Goal: Task Accomplishment & Management: Use online tool/utility

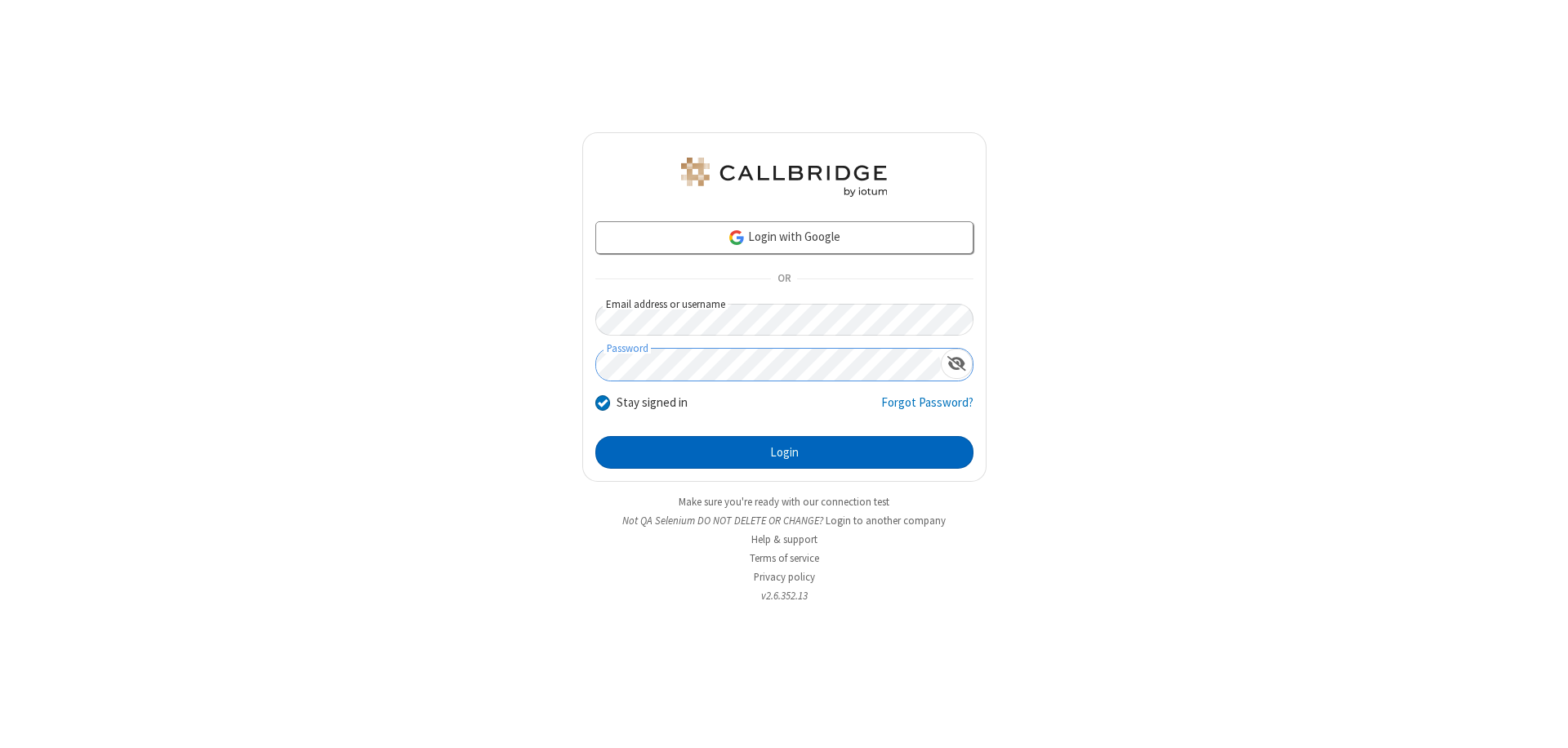
click at [784, 453] on button "Login" at bounding box center [784, 452] width 378 height 33
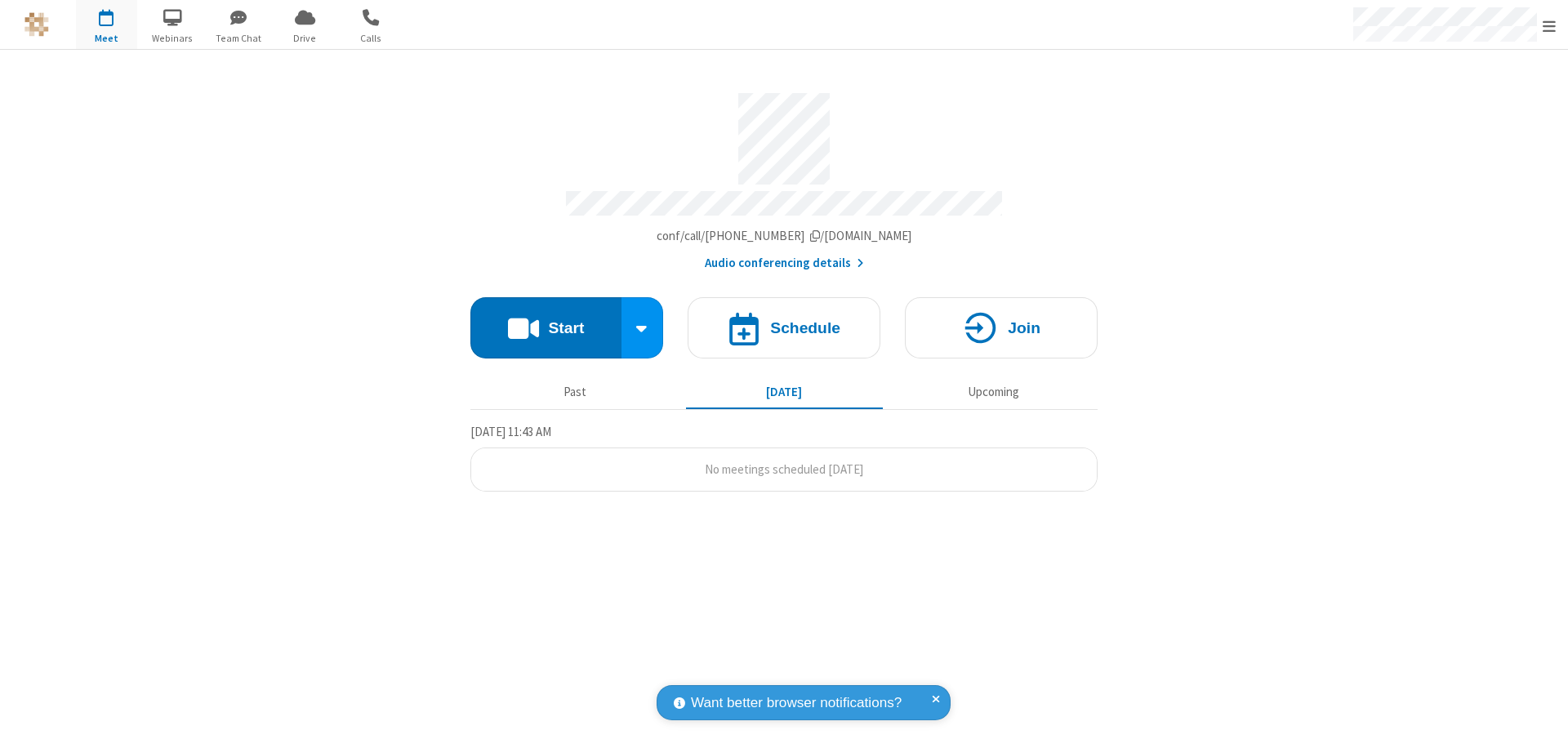
click at [545, 320] on button "Start" at bounding box center [546, 328] width 151 height 62
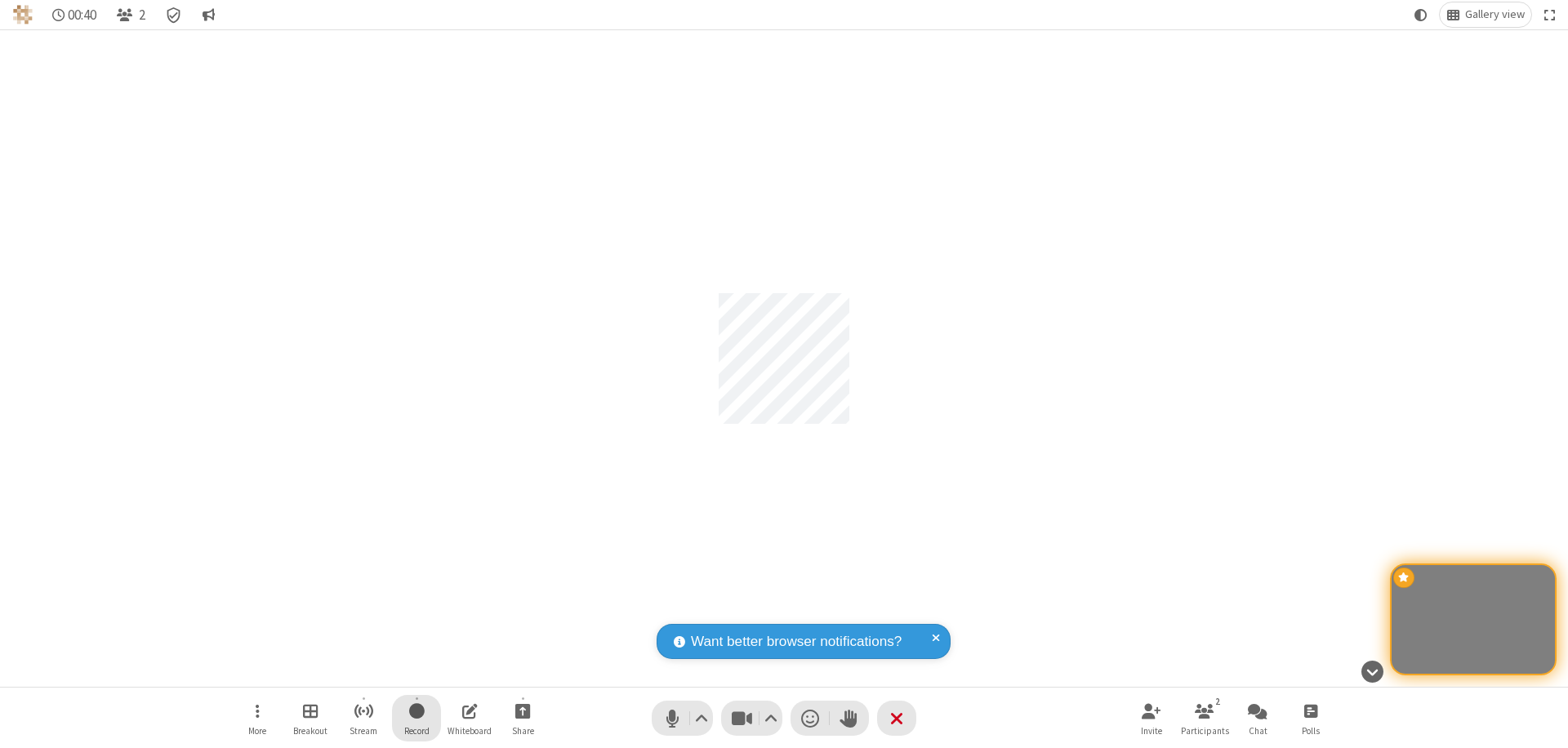
click at [417, 718] on span "Start recording" at bounding box center [417, 710] width 16 height 21
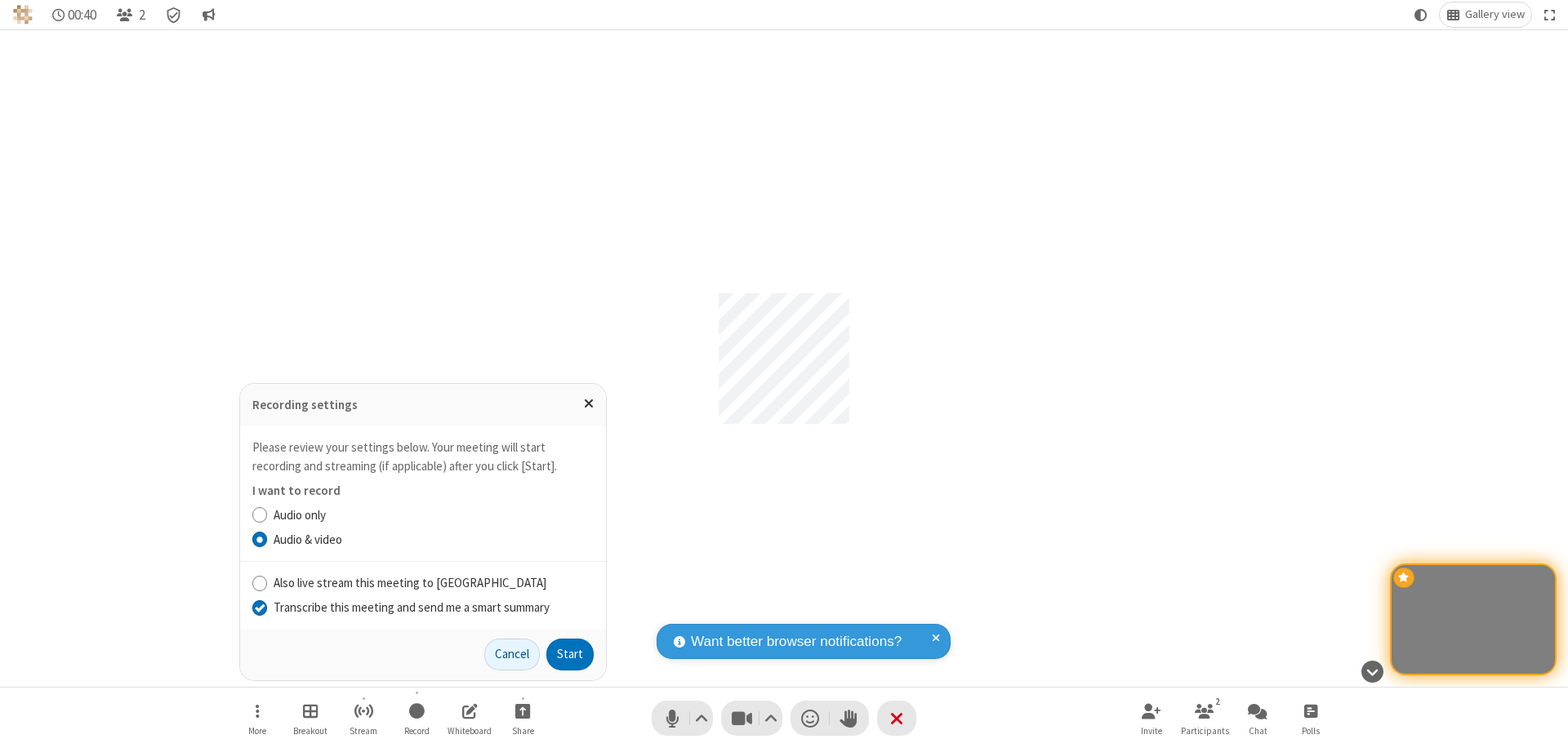
click at [259, 607] on input "Transcribe this meeting and send me a smart summary" at bounding box center [261, 607] width 16 height 17
click at [433, 514] on label "Audio only" at bounding box center [434, 515] width 320 height 19
click at [268, 514] on input "Audio only" at bounding box center [261, 514] width 16 height 17
click at [570, 654] on button "Start" at bounding box center [570, 654] width 48 height 33
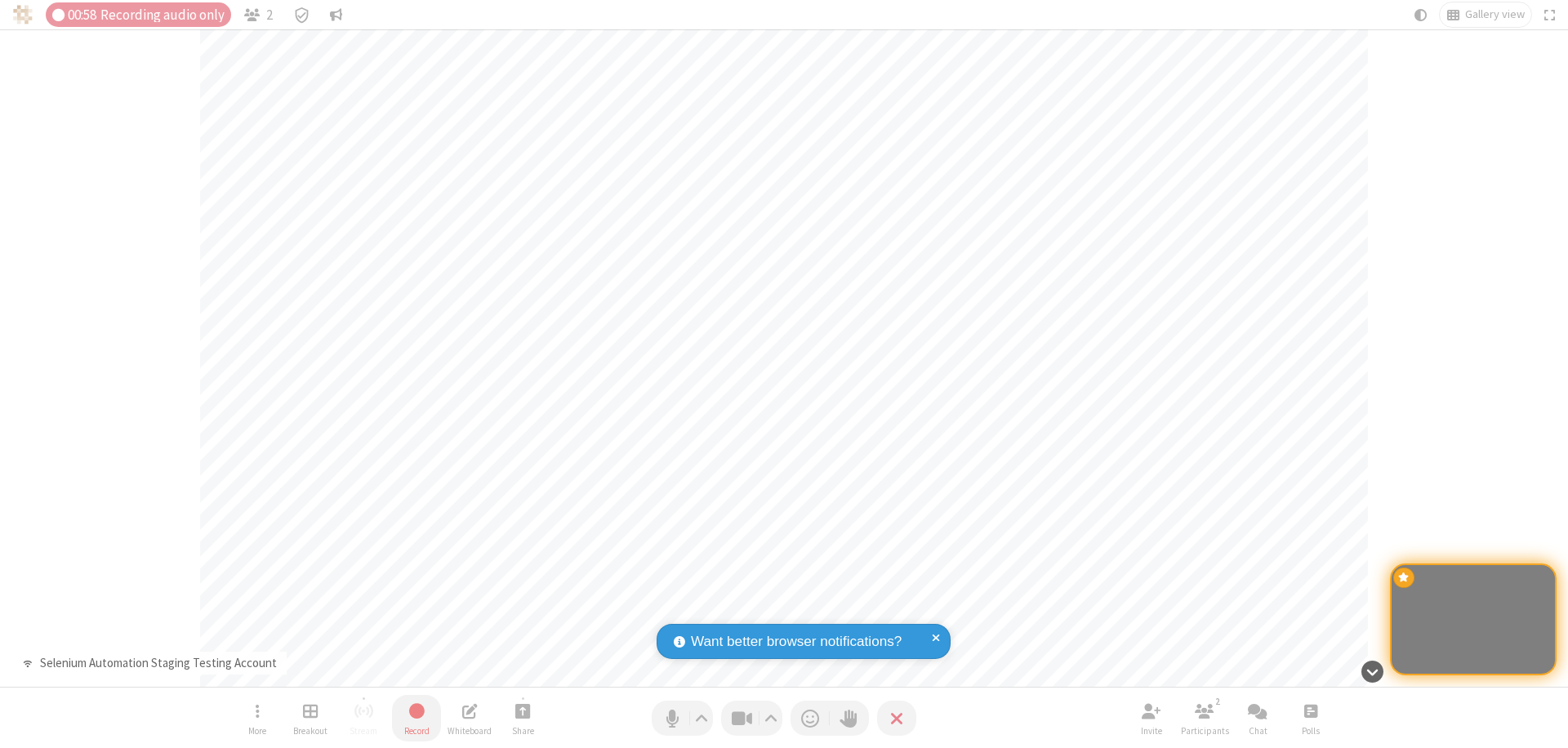
click at [417, 718] on span "Stop recording" at bounding box center [417, 710] width 19 height 21
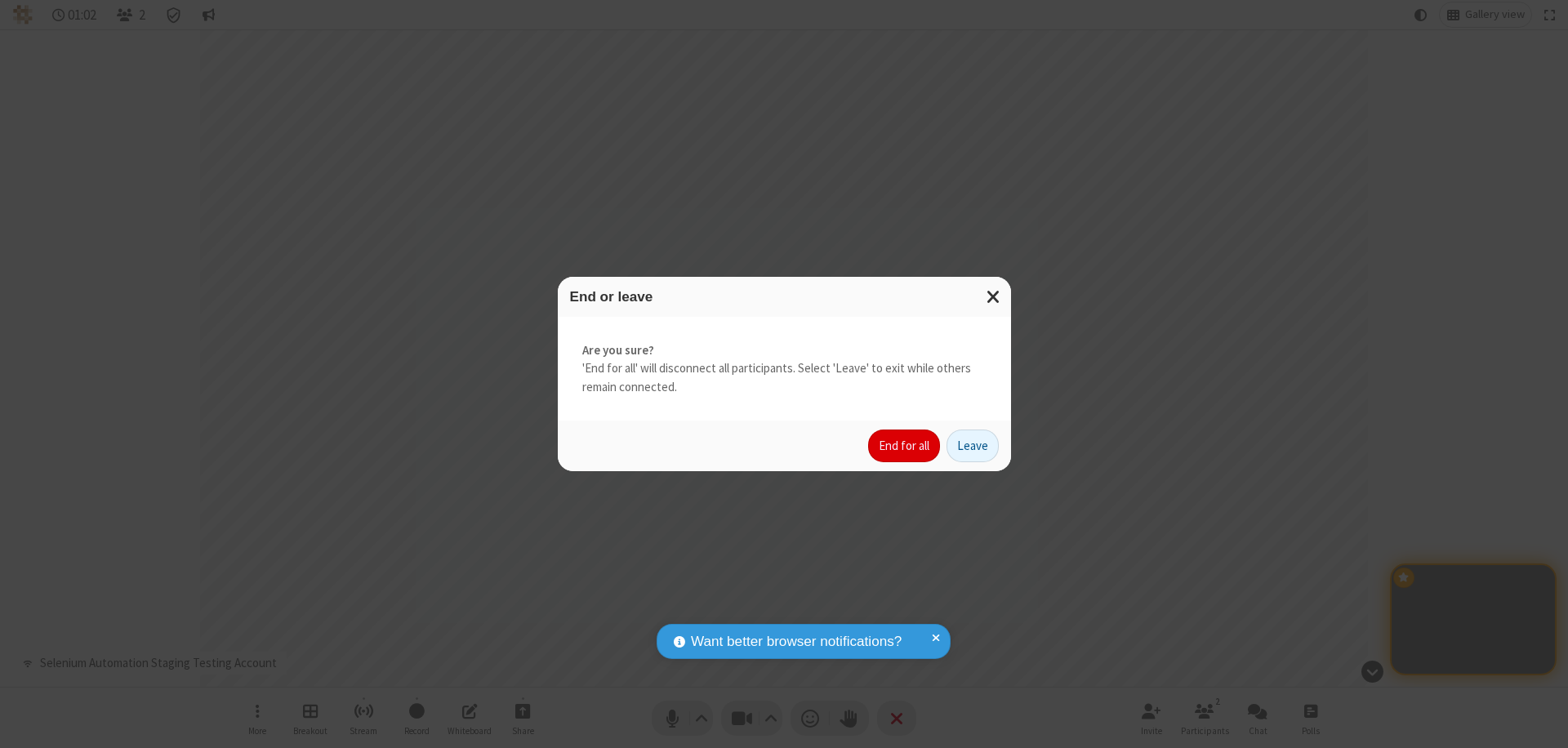
click at [905, 446] on button "End for all" at bounding box center [904, 446] width 72 height 33
